Goal: Information Seeking & Learning: Learn about a topic

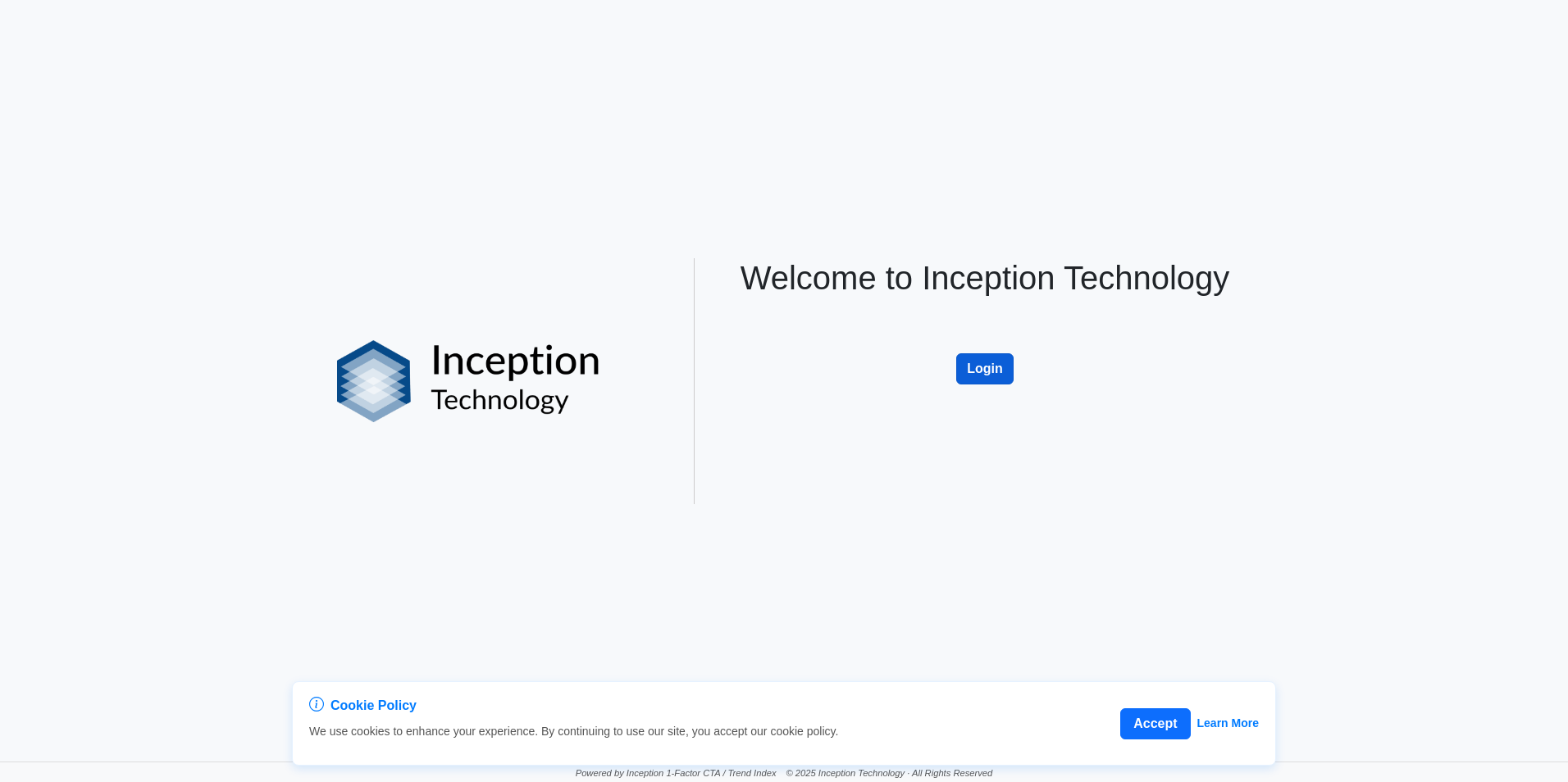
click at [995, 375] on button "Login" at bounding box center [985, 369] width 57 height 31
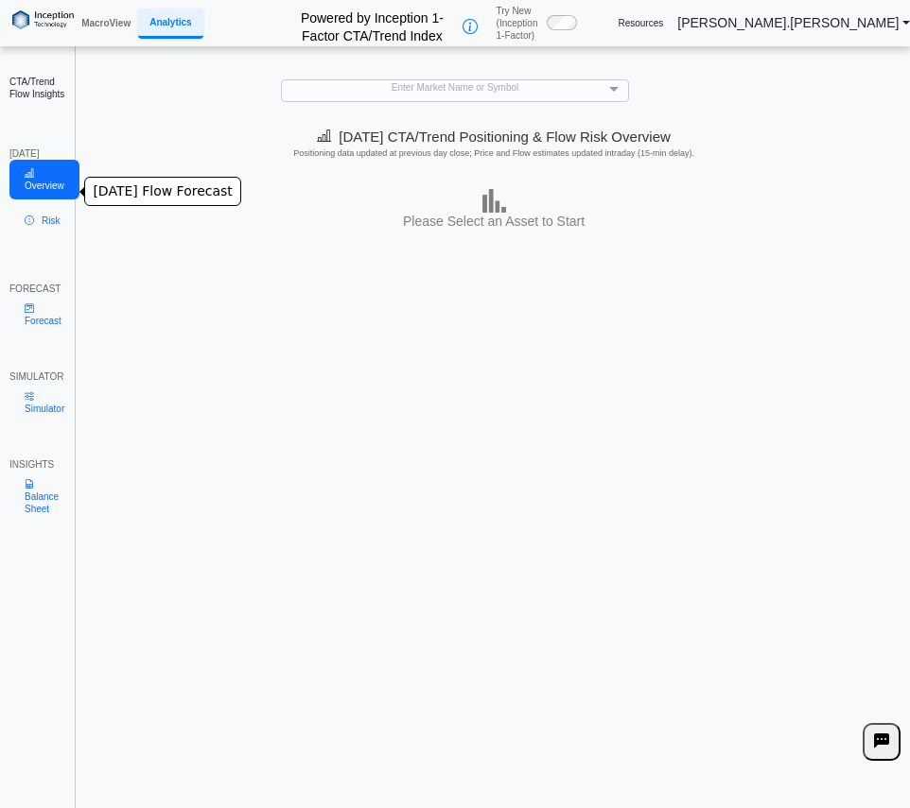
click at [33, 179] on icon at bounding box center [29, 173] width 9 height 10
click at [341, 89] on div "Enter Market Name or Symbol" at bounding box center [455, 90] width 347 height 21
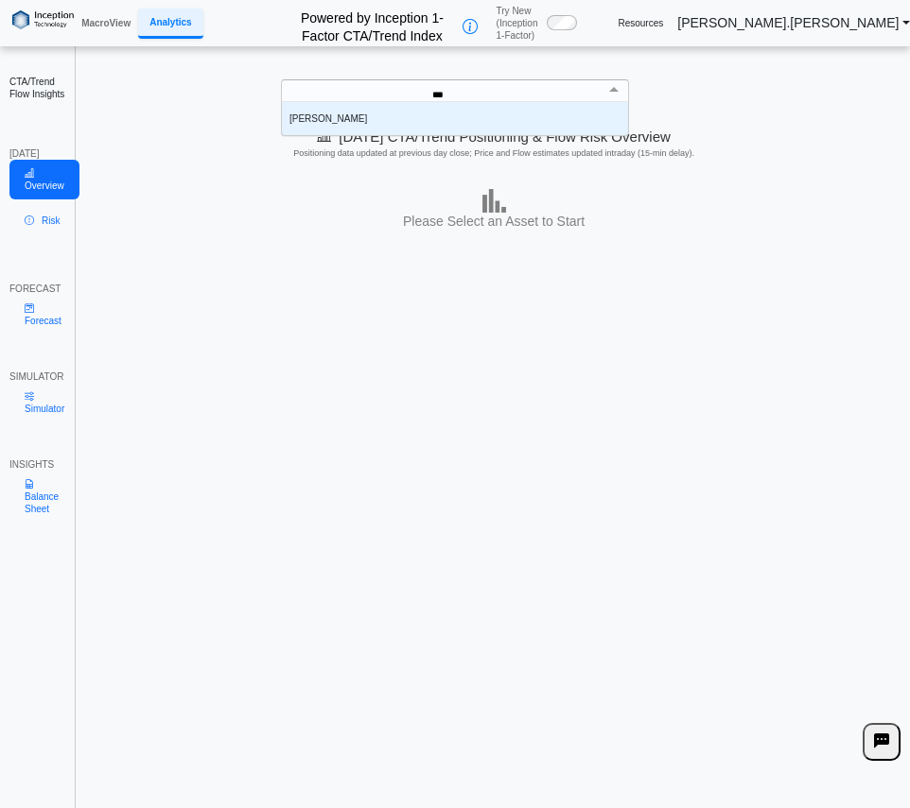
scroll to position [19, 333]
type input "****"
click at [334, 112] on div "[PERSON_NAME]" at bounding box center [455, 118] width 347 height 33
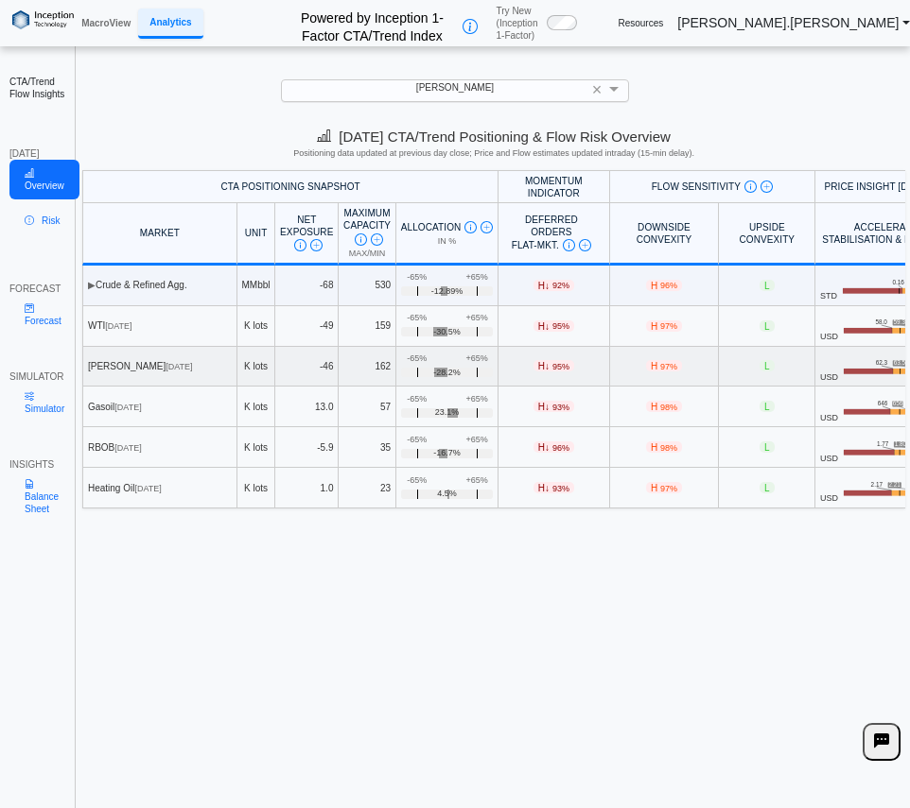
click at [176, 364] on div "[PERSON_NAME] [DATE]" at bounding box center [160, 366] width 144 height 12
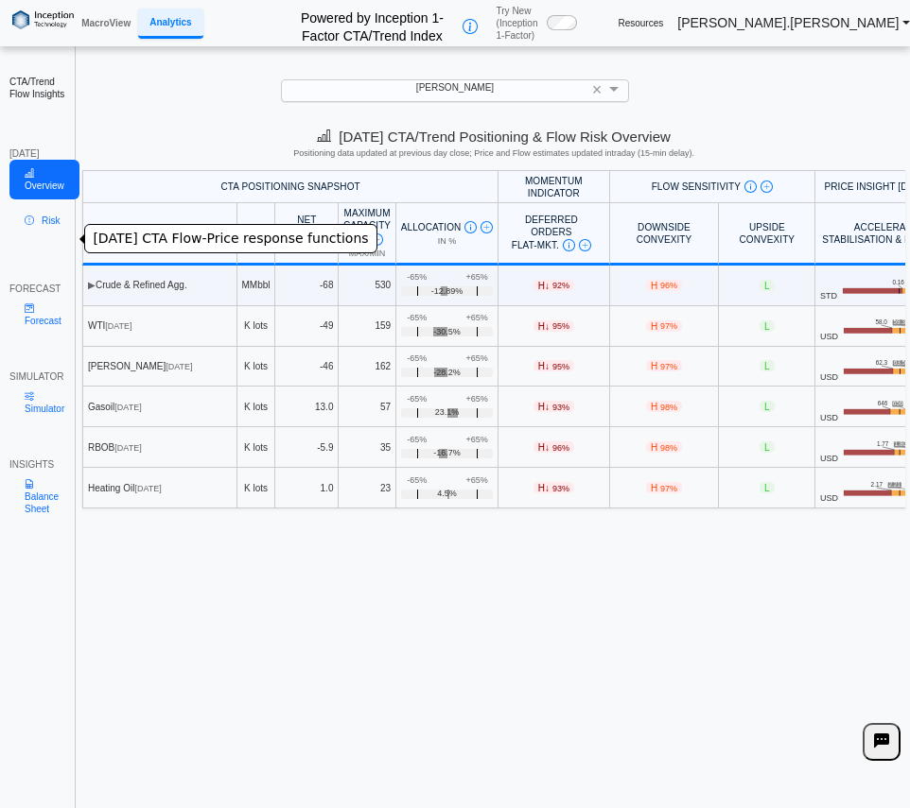
click at [36, 235] on link "Risk" at bounding box center [44, 227] width 70 height 40
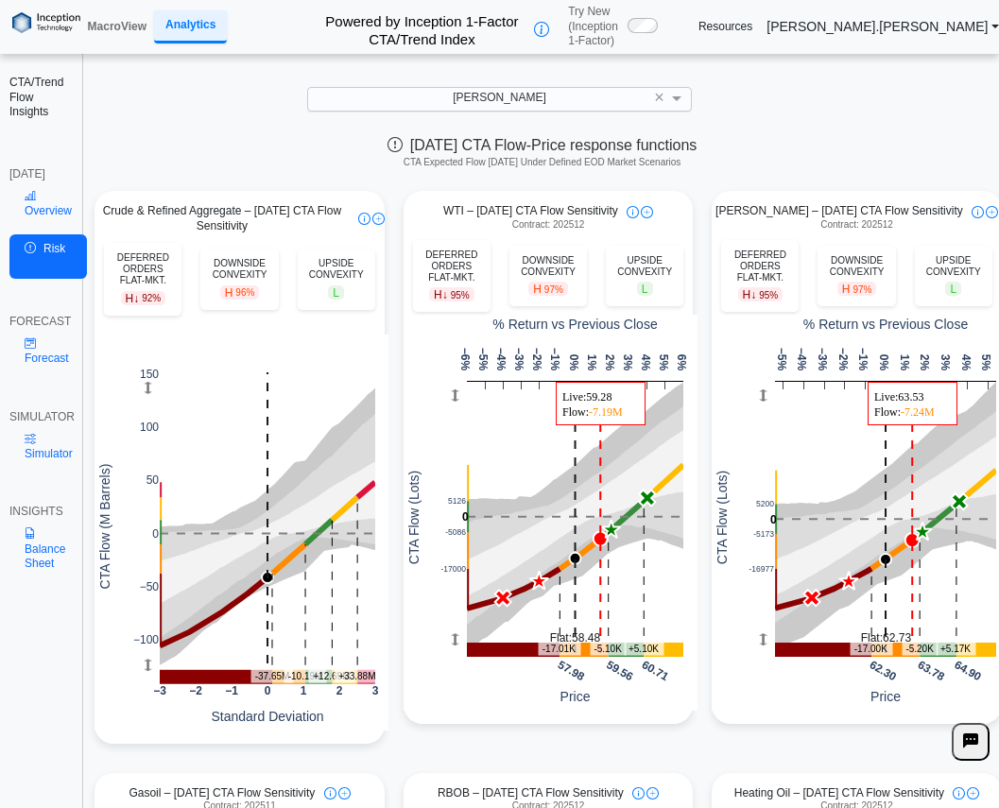
scroll to position [0, 0]
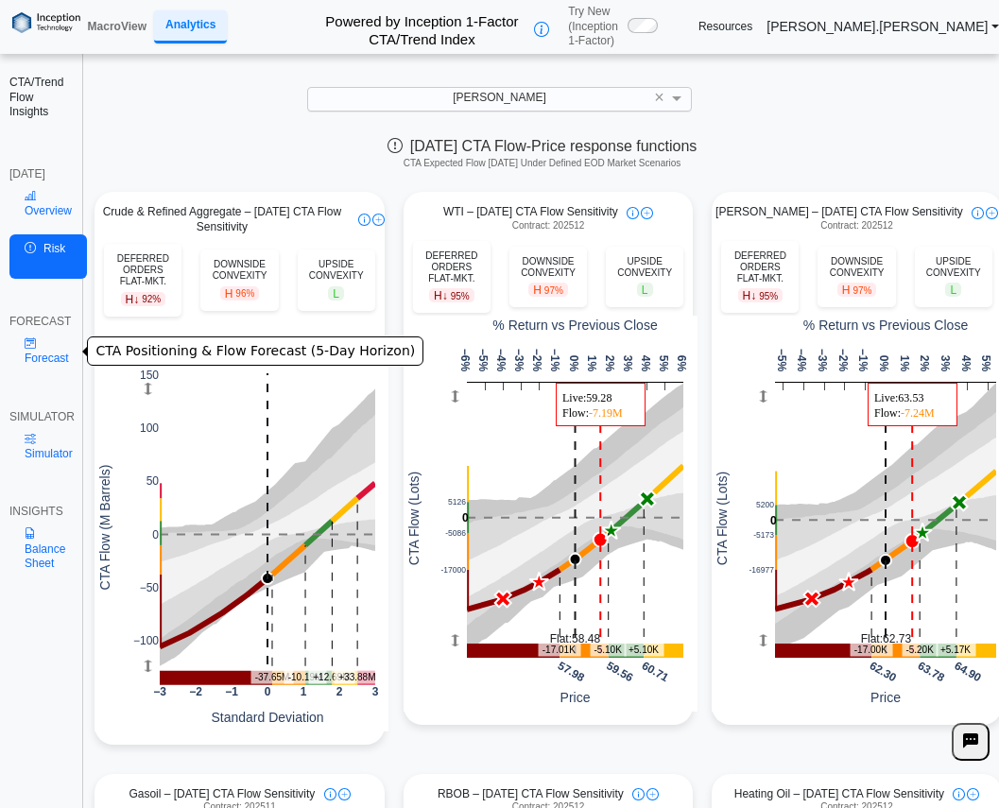
click at [22, 356] on link "Forecast" at bounding box center [46, 351] width 75 height 44
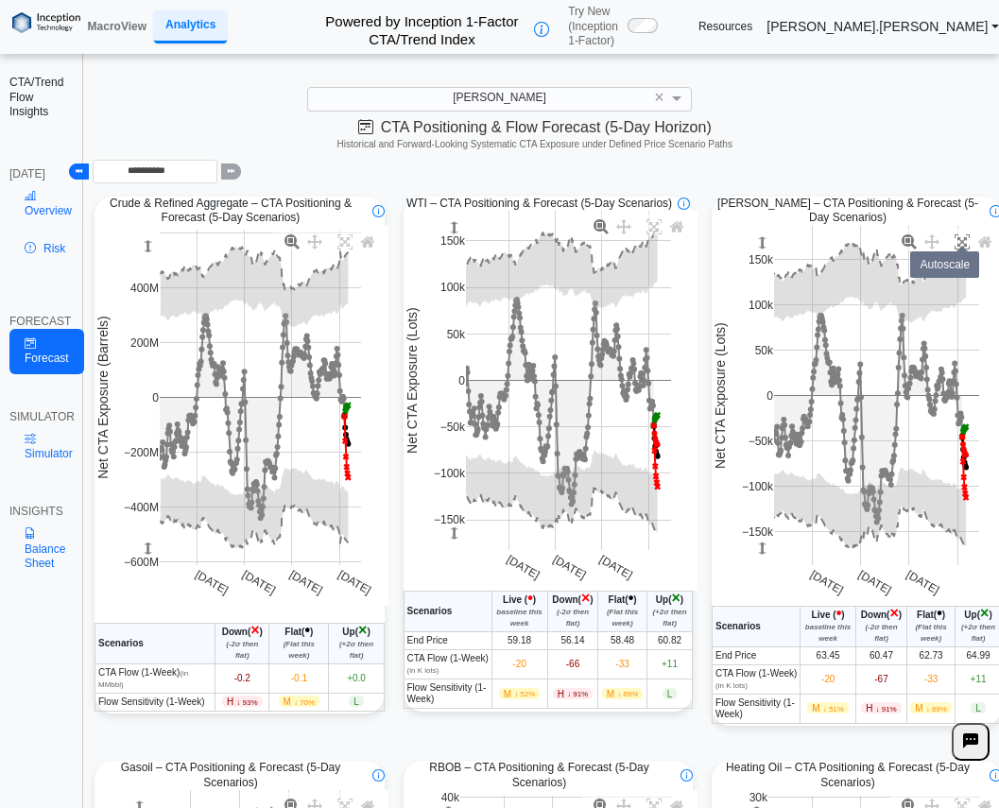
click at [970, 235] on icon at bounding box center [962, 242] width 15 height 15
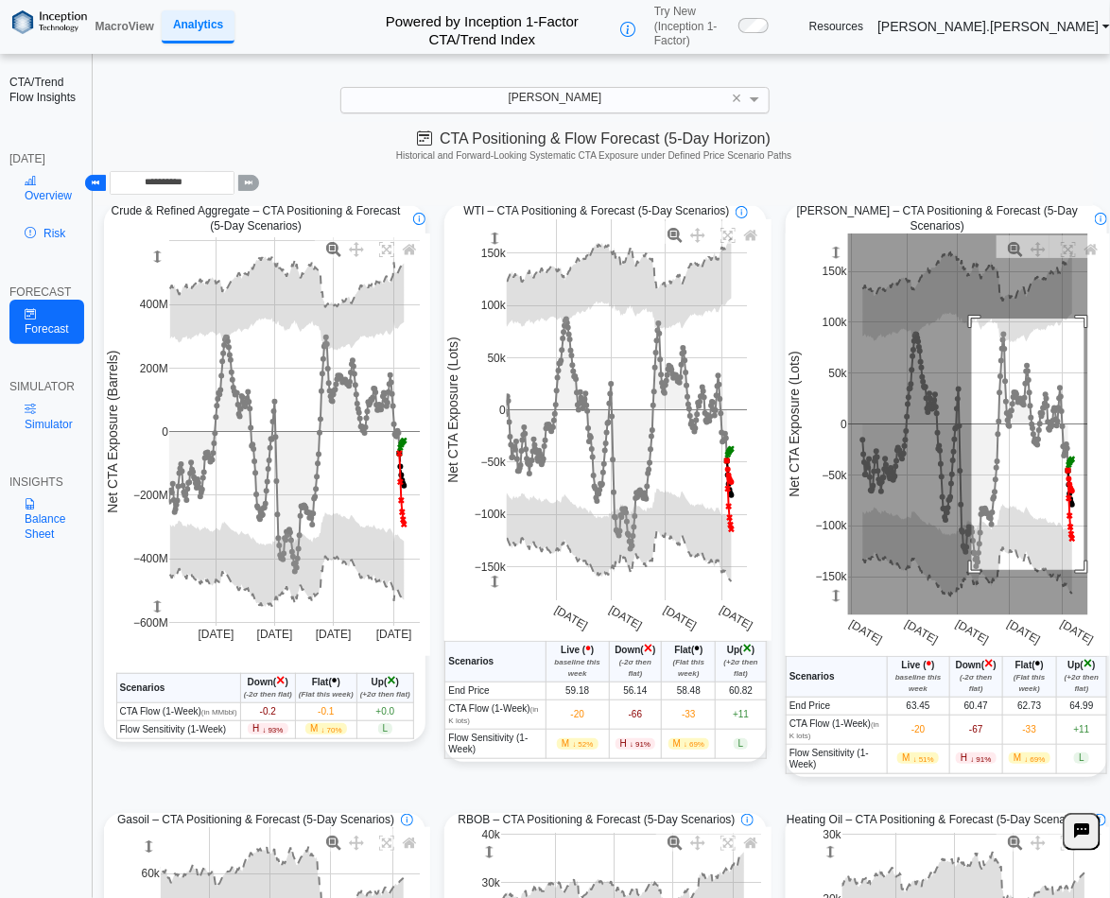
drag, startPoint x: 982, startPoint y: 286, endPoint x: 1094, endPoint y: 537, distance: 275.5
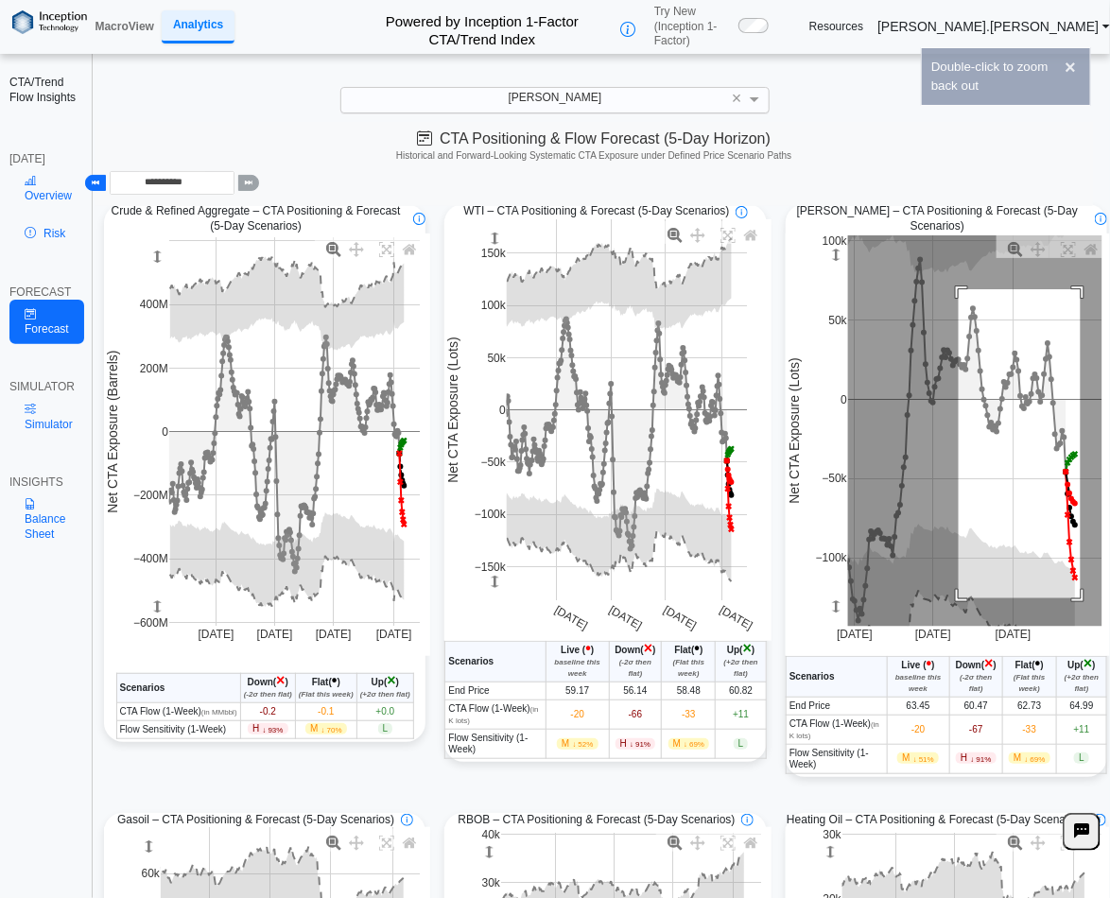
drag, startPoint x: 968, startPoint y: 256, endPoint x: 1090, endPoint y: 565, distance: 332.4
